Goal: Transaction & Acquisition: Purchase product/service

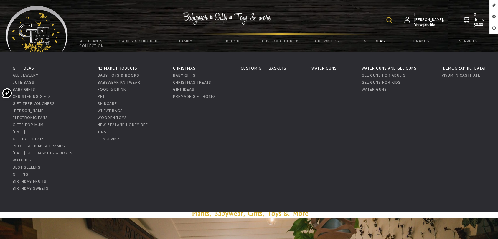
click at [370, 40] on link "Gift Ideas" at bounding box center [374, 41] width 47 height 12
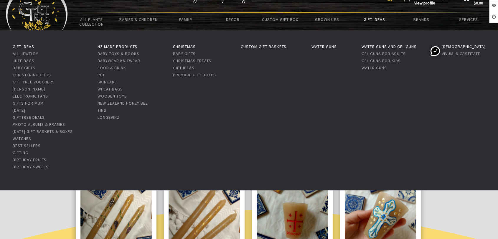
scroll to position [33, 0]
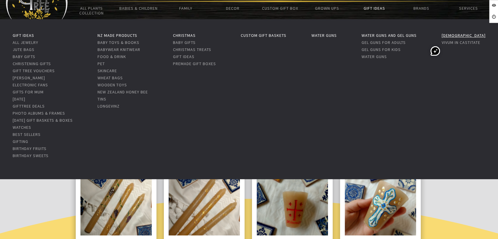
click at [442, 38] on link "[DEMOGRAPHIC_DATA]" at bounding box center [464, 35] width 44 height 5
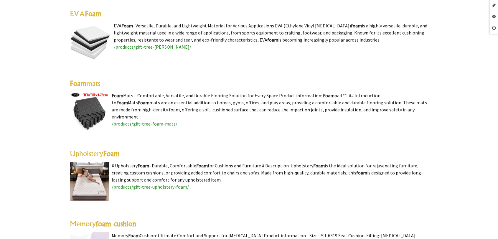
scroll to position [328, 0]
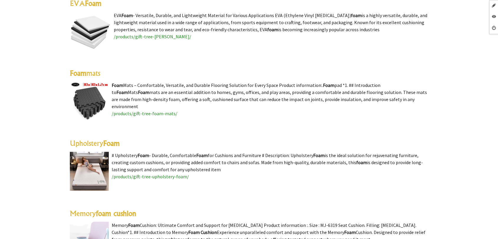
click at [85, 74] on highlight "Foam" at bounding box center [78, 73] width 17 height 9
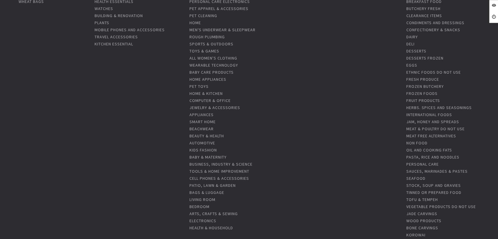
scroll to position [131, 0]
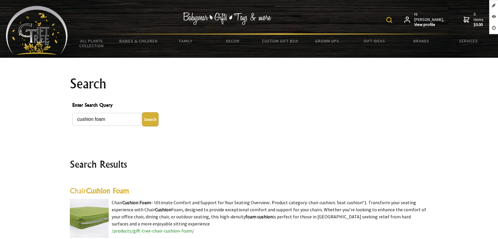
scroll to position [426, 0]
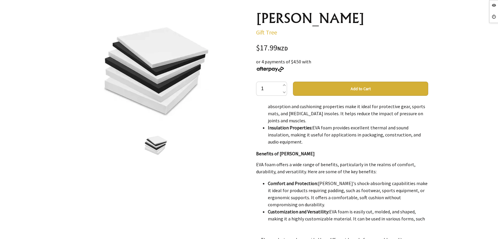
scroll to position [983, 0]
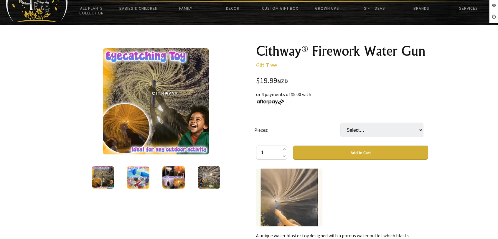
scroll to position [54, 0]
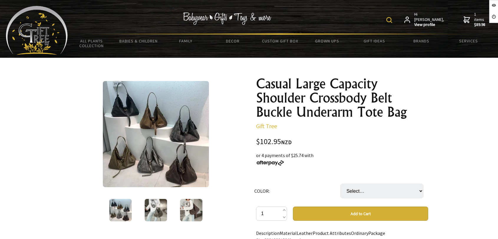
scroll to position [98, 0]
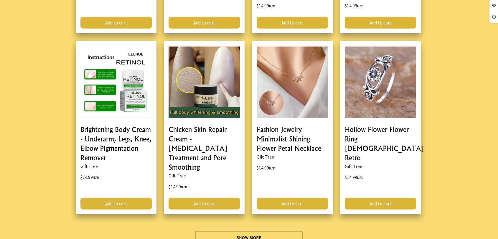
scroll to position [1671, 0]
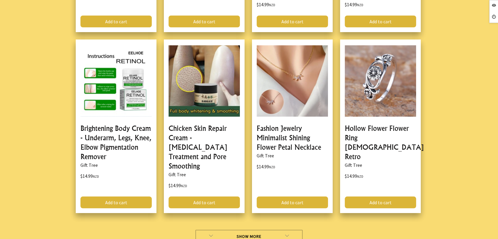
click at [230, 230] on link "Show More" at bounding box center [249, 236] width 108 height 13
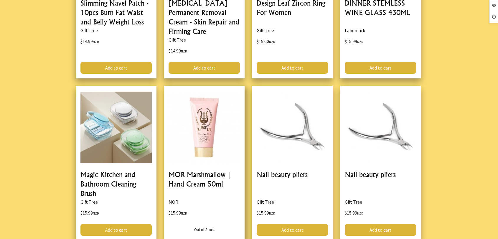
scroll to position [2162, 0]
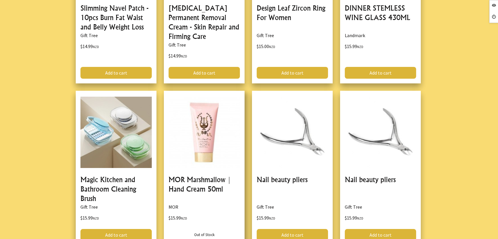
click at [213, 157] on link at bounding box center [204, 168] width 81 height 155
